Goal: Information Seeking & Learning: Find specific fact

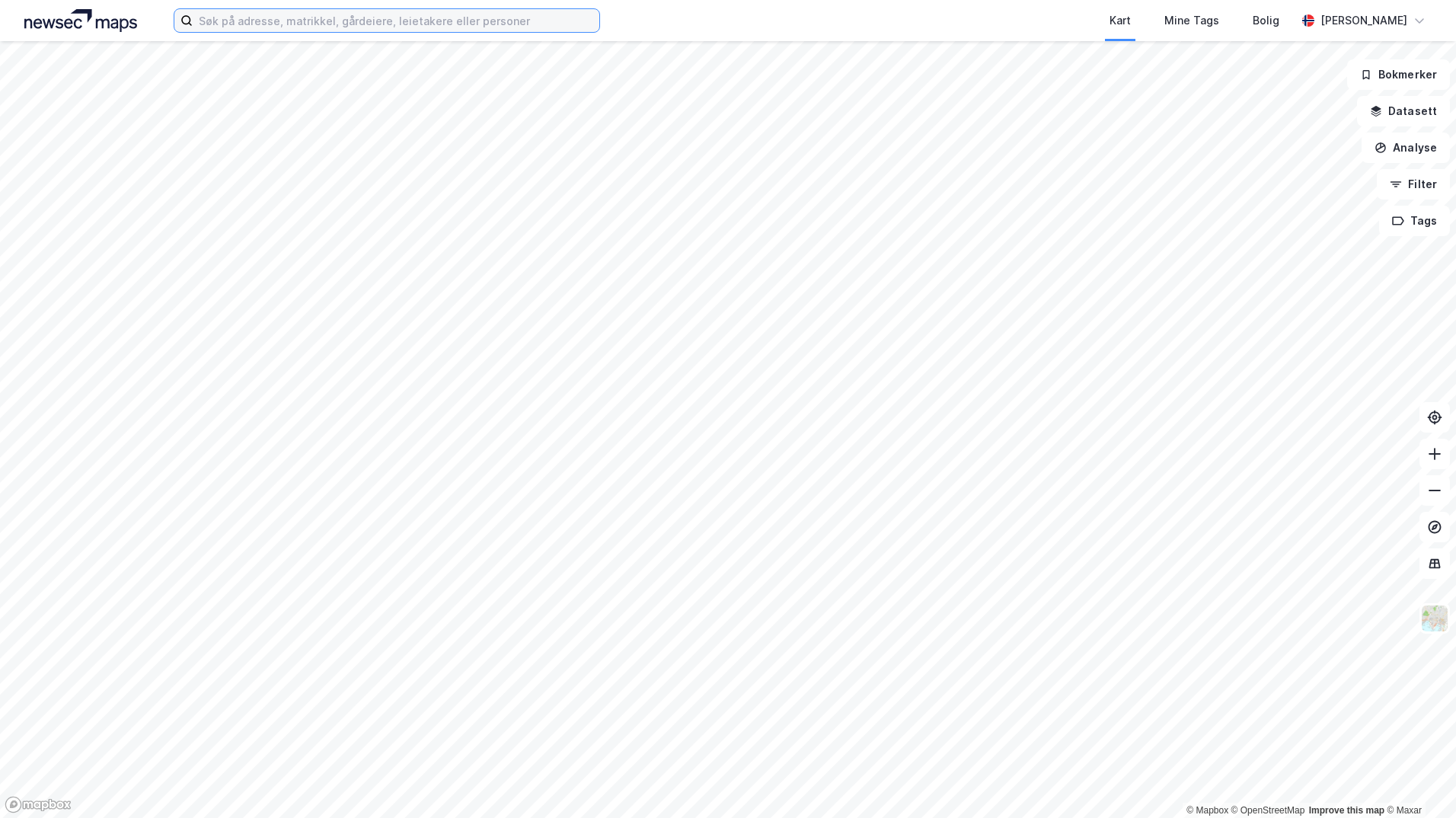
click at [357, 24] on input at bounding box center [395, 20] width 407 height 23
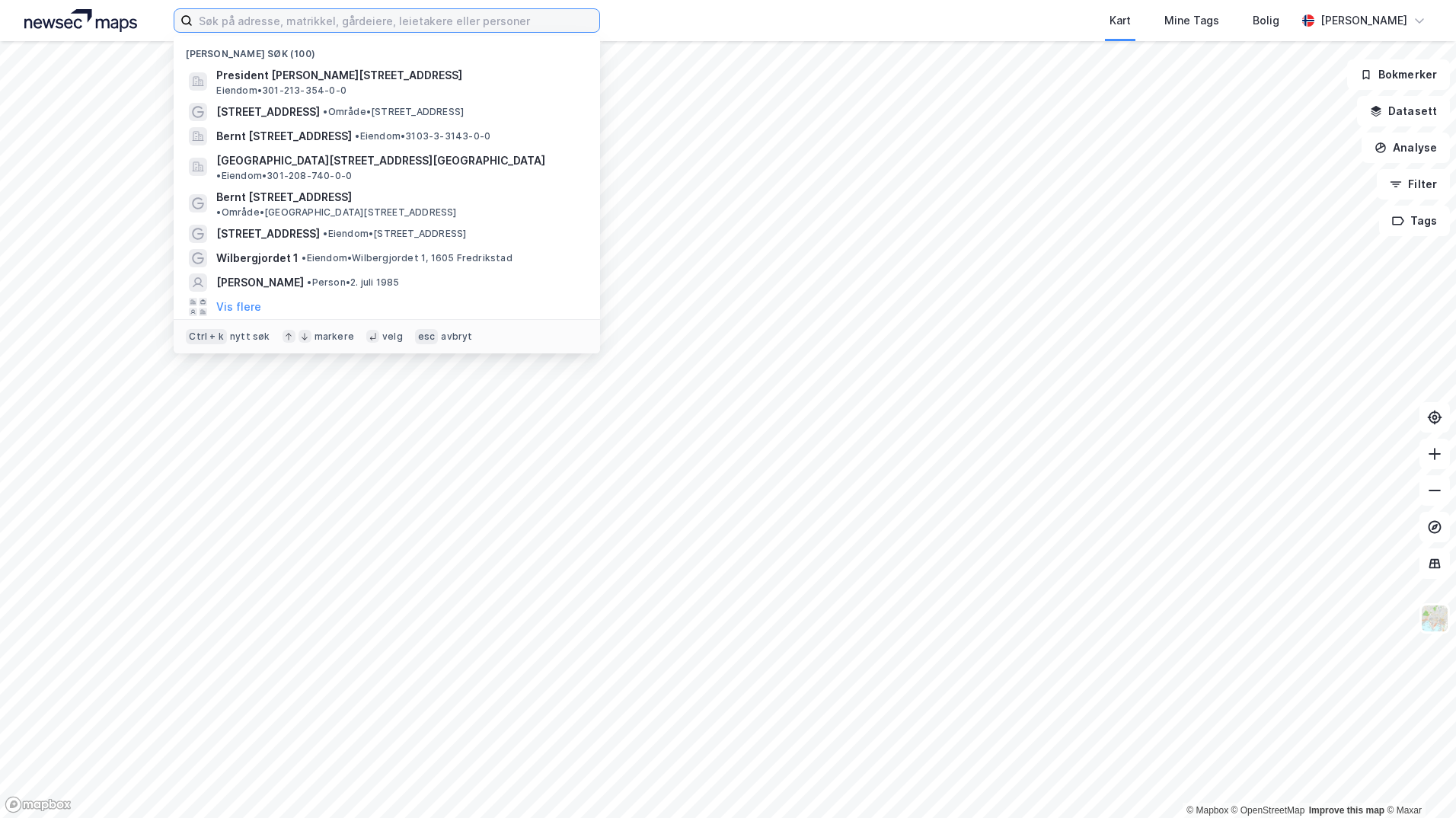
paste input "[PERSON_NAME]"
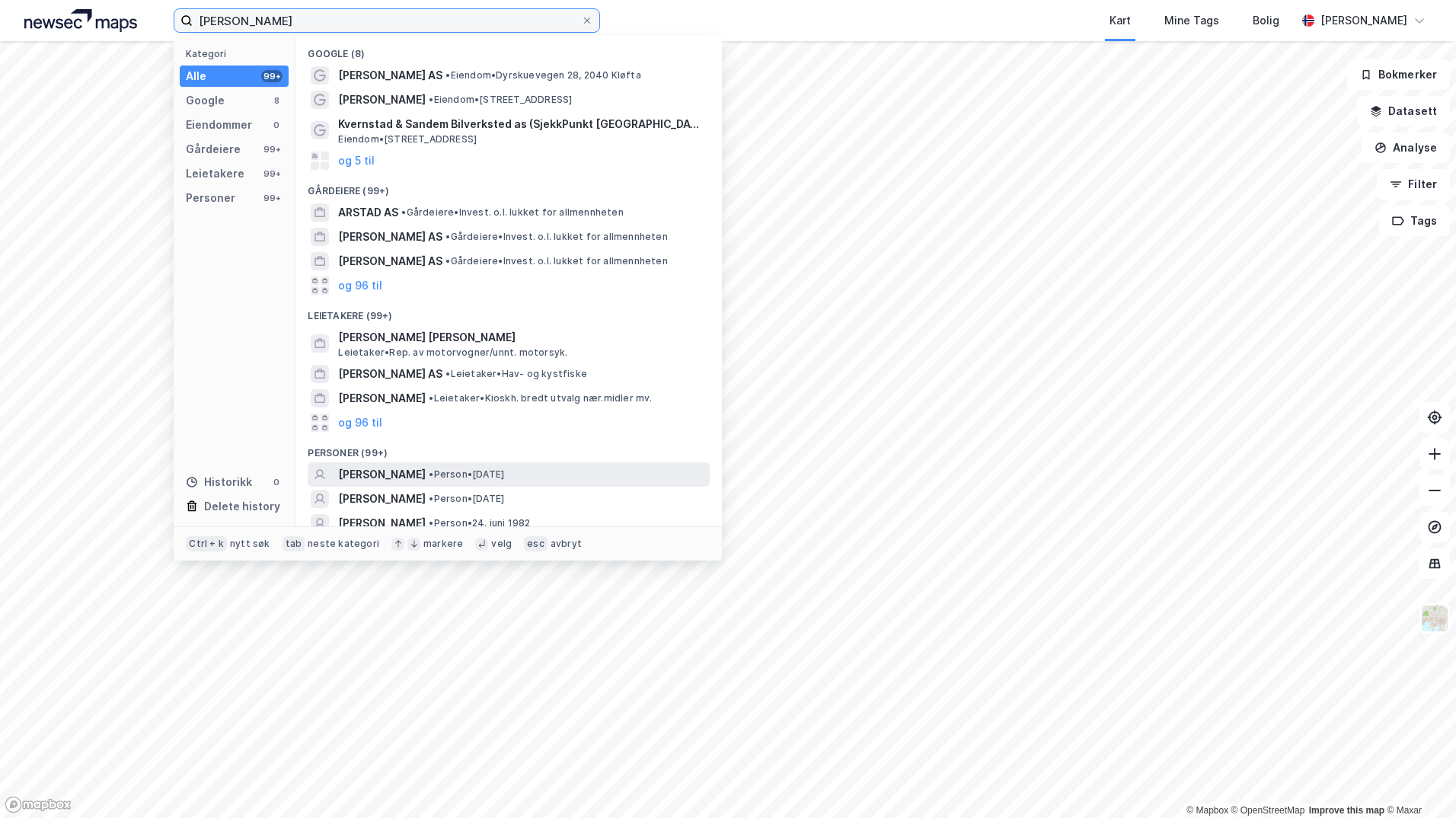
type input "[PERSON_NAME]"
click at [453, 477] on span "• Person • [DATE]" at bounding box center [466, 474] width 76 height 12
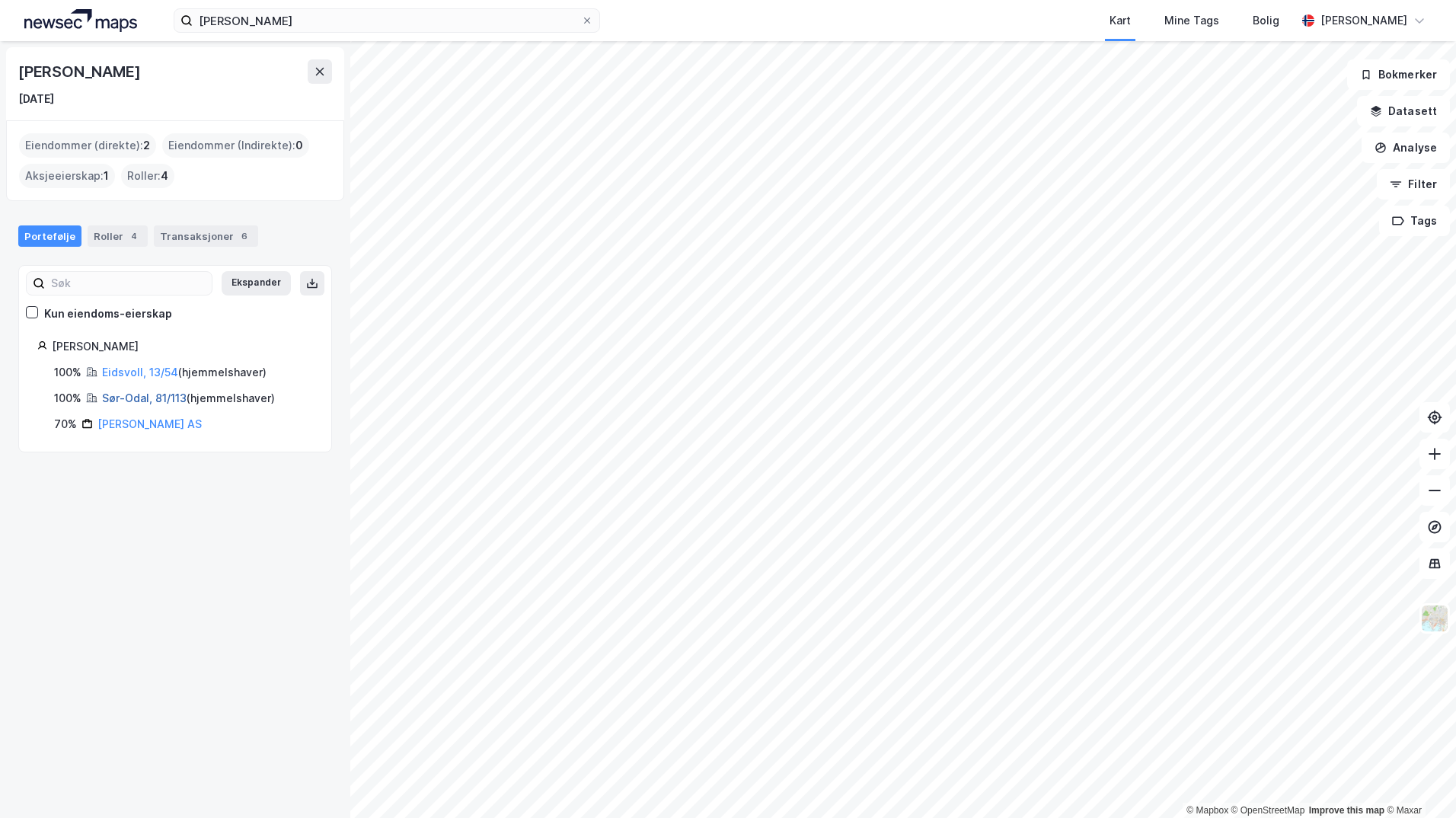
click at [125, 399] on link "Sør-Odal, 81/113" at bounding box center [144, 398] width 85 height 13
